Goal: Task Accomplishment & Management: Complete application form

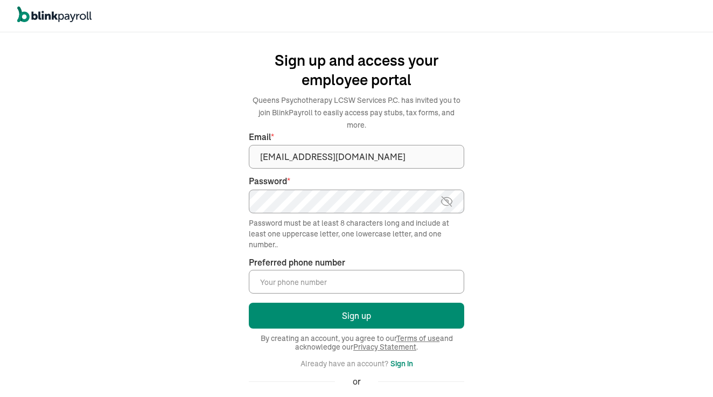
click at [382, 272] on input "Preferred phone number *" at bounding box center [356, 282] width 215 height 24
click at [273, 271] on input "(123" at bounding box center [356, 282] width 215 height 24
type input "(973) 934"
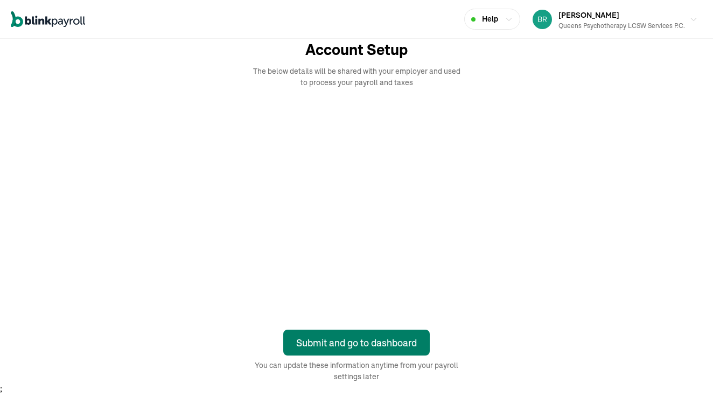
click at [333, 347] on div "Submit and go to dashboard" at bounding box center [356, 342] width 121 height 15
